Goal: Information Seeking & Learning: Understand process/instructions

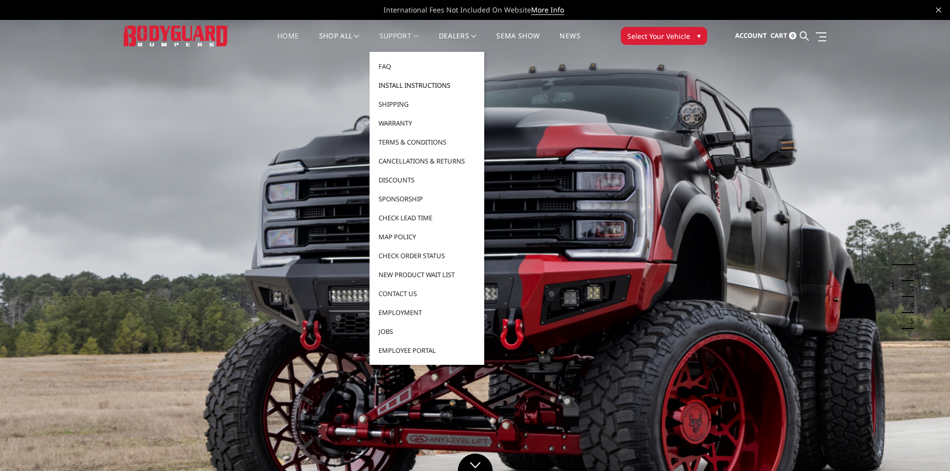
click at [417, 87] on link "Install Instructions" at bounding box center [427, 85] width 107 height 19
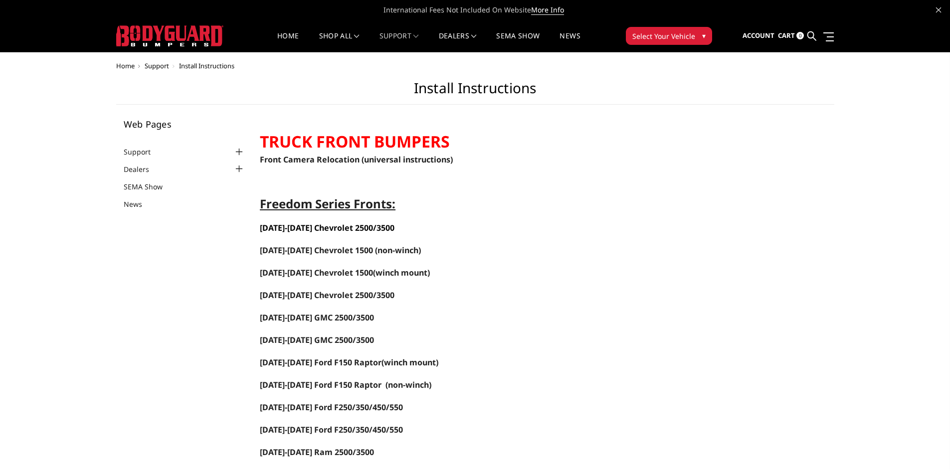
click at [333, 227] on span "2024-2025 Chevrolet 2500/3500" at bounding box center [327, 227] width 135 height 11
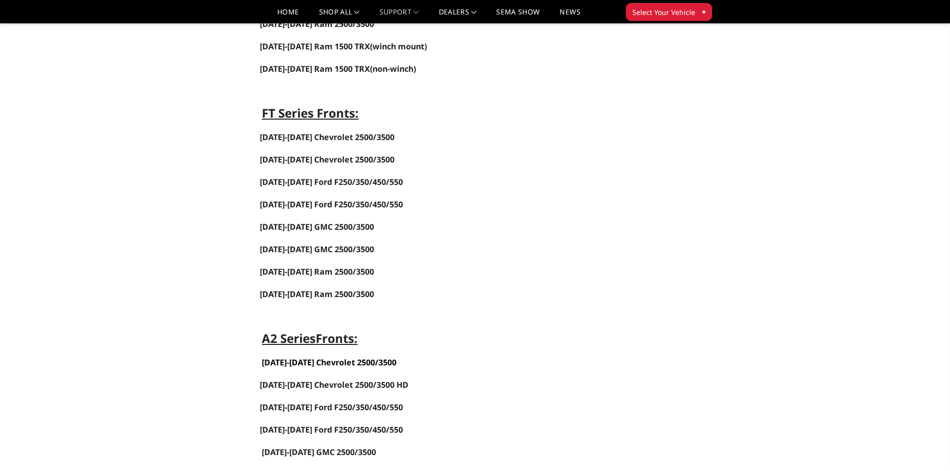
scroll to position [549, 0]
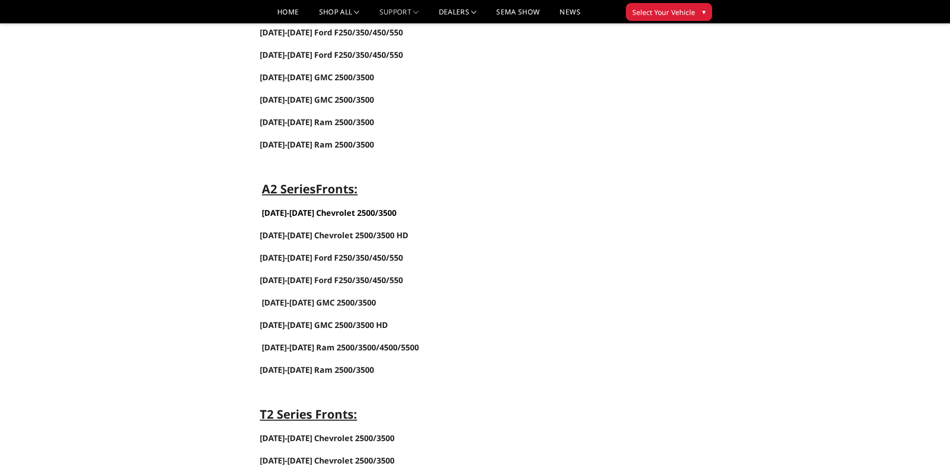
click at [322, 212] on link "2020-2023 Chevrolet 2500/3500" at bounding box center [329, 212] width 135 height 11
click at [303, 260] on link "2023-2025 Ford F250/350/450/550" at bounding box center [331, 257] width 143 height 11
click at [312, 303] on link "2020-2023 GMC 2500/3500" at bounding box center [319, 302] width 114 height 11
click at [320, 279] on link "2017-2022 Ford F250/350/450/550" at bounding box center [331, 280] width 143 height 11
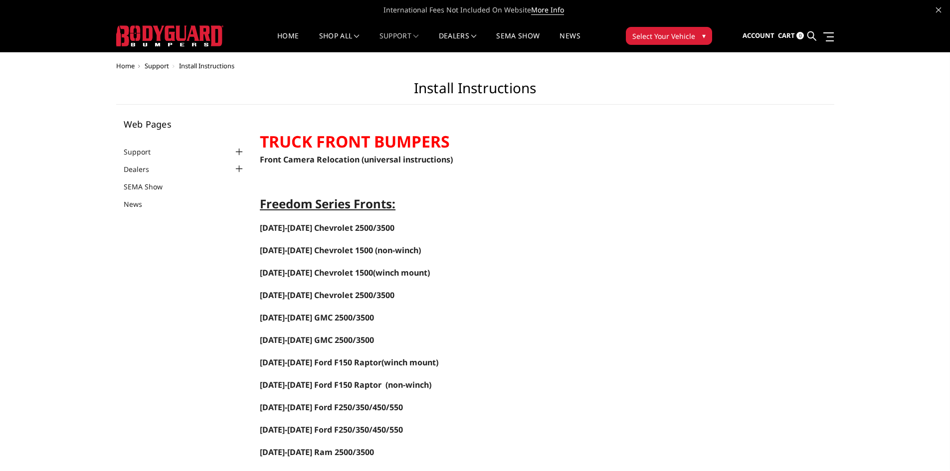
scroll to position [100, 0]
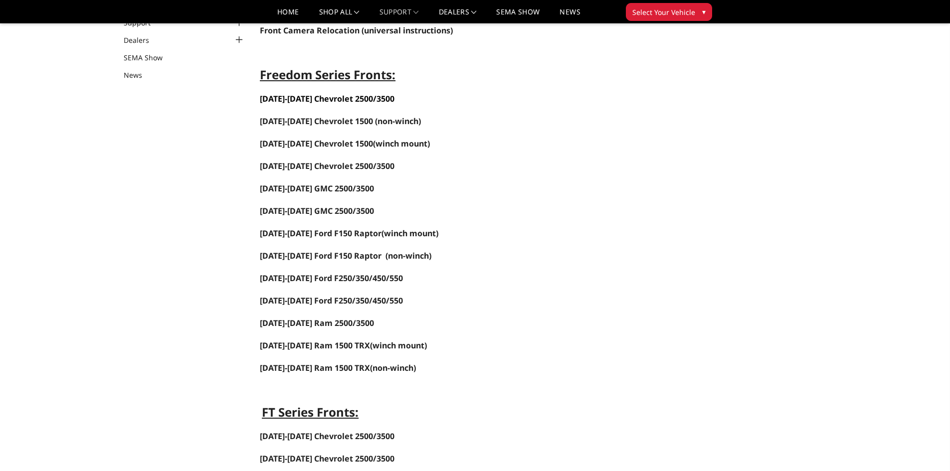
click at [308, 98] on span "2024-2025 Chevrolet 2500/3500" at bounding box center [327, 98] width 135 height 11
click at [336, 119] on span "2022-2025 Chevrolet 1500" at bounding box center [316, 121] width 113 height 11
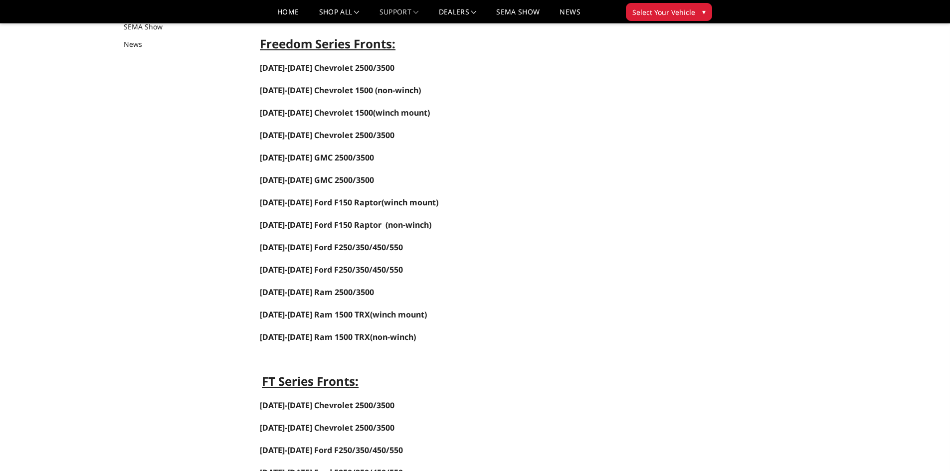
scroll to position [100, 0]
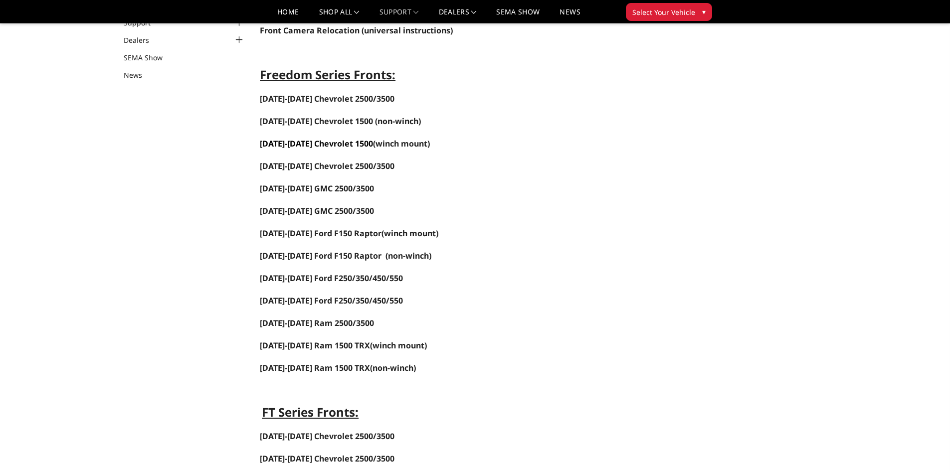
click at [341, 142] on link "2022-2025 Chevrolet 1500" at bounding box center [316, 143] width 113 height 11
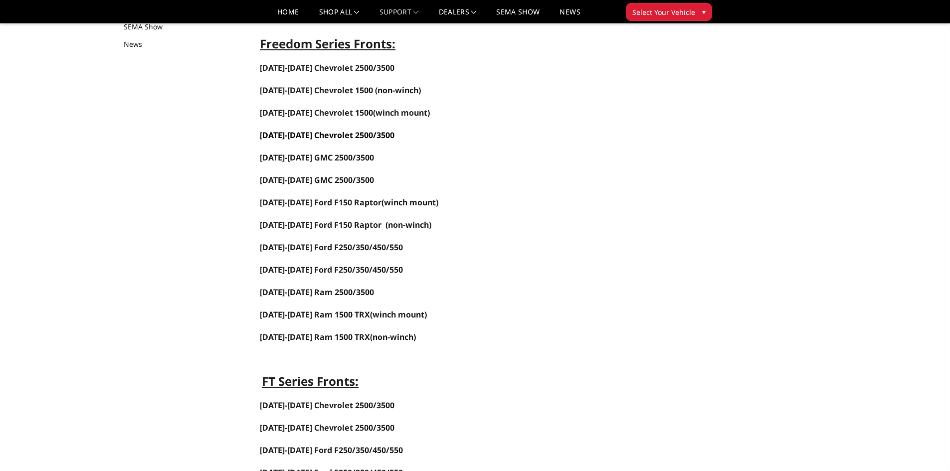
scroll to position [100, 0]
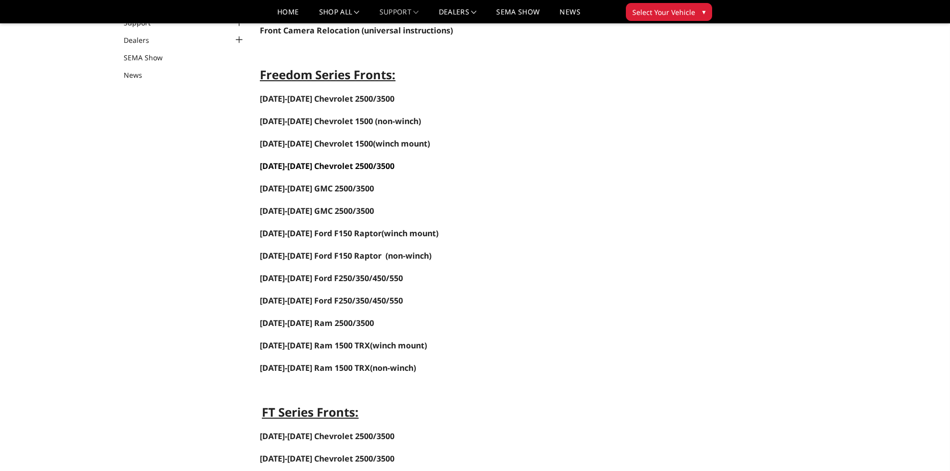
click at [295, 166] on span "2020-2023 Chevrolet 2500/3500" at bounding box center [327, 166] width 135 height 11
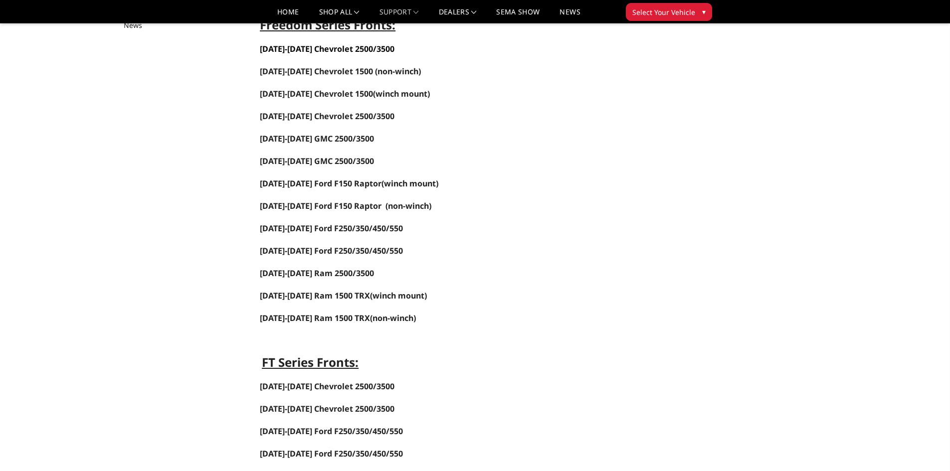
click at [321, 49] on span "2024-2025 Chevrolet 2500/3500" at bounding box center [327, 48] width 135 height 11
click at [335, 296] on span "[DATE]-[DATE] Ram 1500 TRX" at bounding box center [315, 295] width 110 height 11
click at [319, 271] on span "[DATE]-[DATE] Ram 2500/3500" at bounding box center [317, 273] width 114 height 11
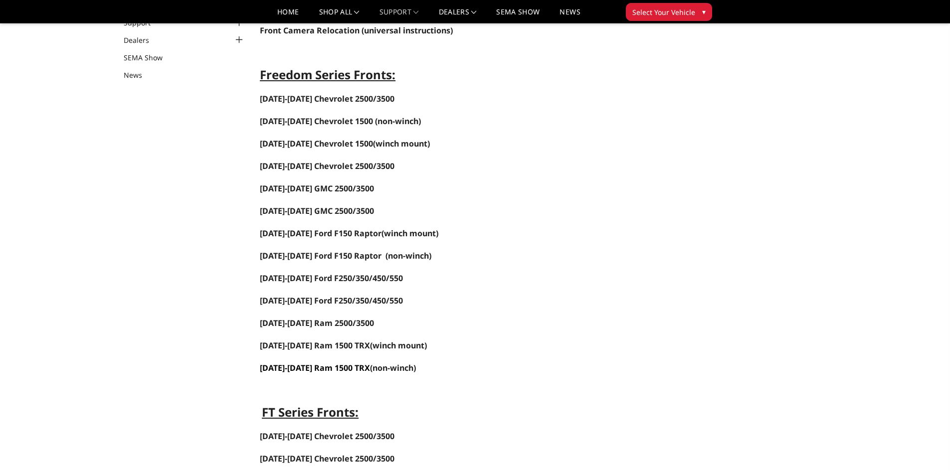
click at [326, 366] on link "[DATE]-[DATE] Ram 1500 TRX" at bounding box center [315, 368] width 110 height 11
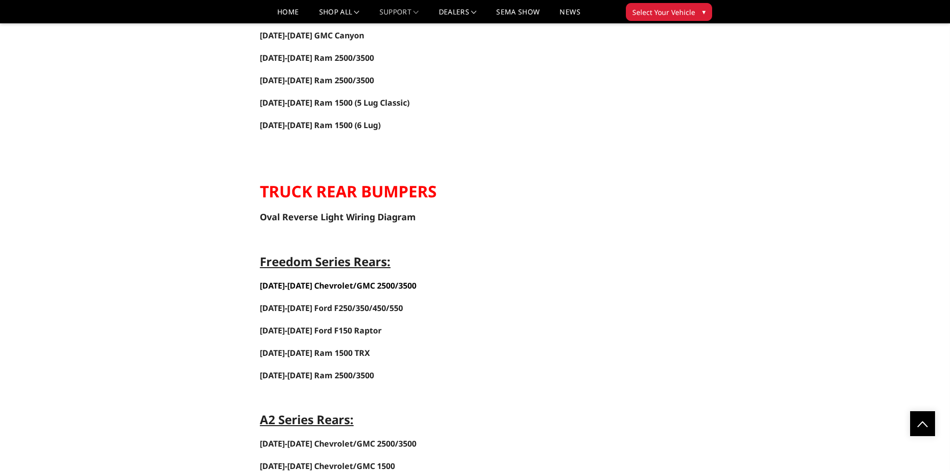
scroll to position [1496, 0]
